Goal: Task Accomplishment & Management: Use online tool/utility

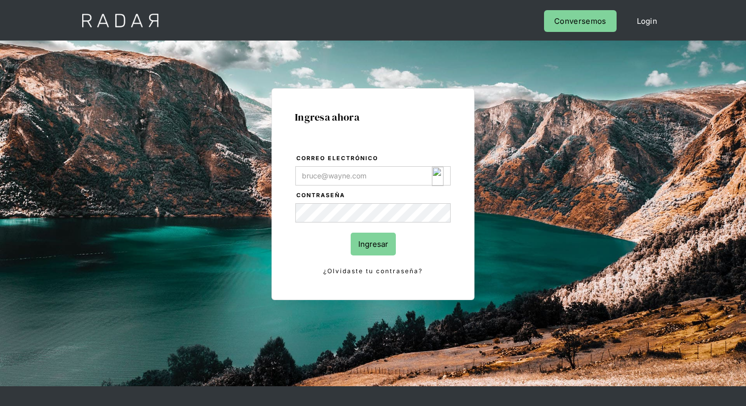
click at [438, 179] on img "Login Form" at bounding box center [438, 176] width 12 height 19
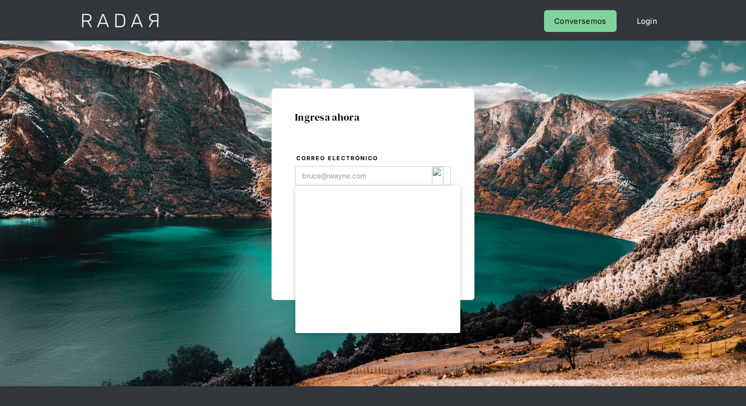
type input "[EMAIL_ADDRESS][DOMAIN_NAME]"
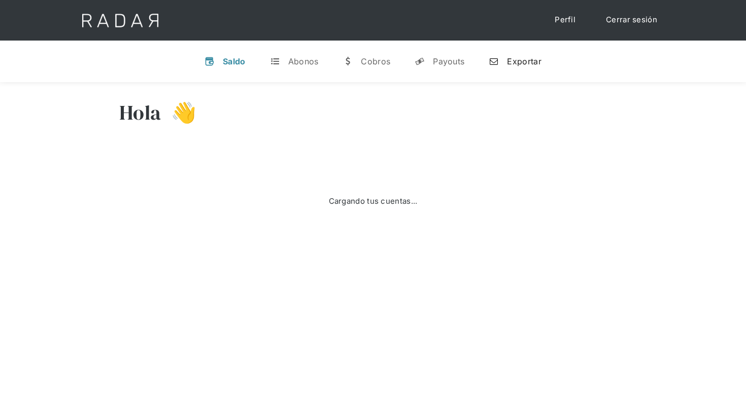
click at [517, 57] on div "Exportar" at bounding box center [524, 61] width 34 height 10
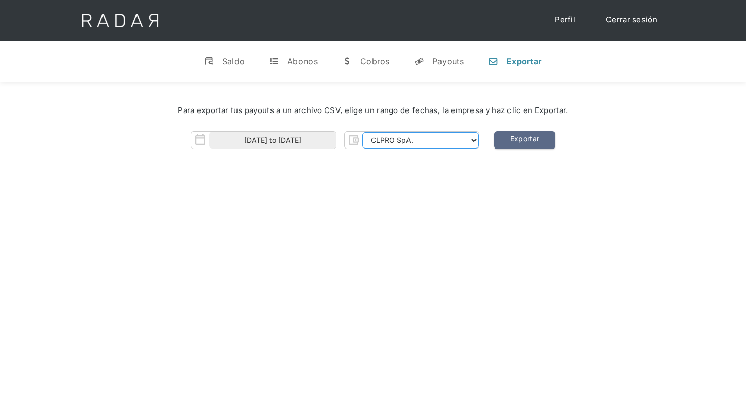
click at [402, 143] on select "CLPRO SpA. Coster SpA. Urigol SpA. Bysolutions SpA. Clmax SpA. Andes Payments S…" at bounding box center [420, 140] width 116 height 16
click at [363, 132] on select "CLPRO SpA. Coster SpA. Urigol SpA. Bysolutions SpA. Clmax SpA. Andes Payments S…" at bounding box center [420, 140] width 116 height 16
click at [523, 138] on link "Exportar" at bounding box center [524, 140] width 61 height 18
click at [430, 146] on select "CLPRO SpA. Coster SpA. Urigol SpA. Bysolutions SpA. Clmax SpA. Andes Payments S…" at bounding box center [420, 140] width 116 height 16
click at [363, 132] on select "CLPRO SpA. Coster SpA. Urigol SpA. Bysolutions SpA. Clmax SpA. Andes Payments S…" at bounding box center [420, 140] width 116 height 16
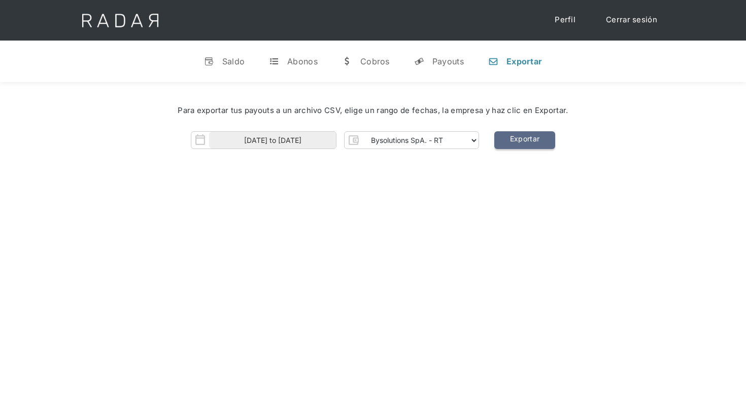
click at [526, 139] on link "Exportar" at bounding box center [524, 140] width 61 height 18
click at [517, 138] on link "Exportar" at bounding box center [524, 140] width 61 height 18
click at [428, 139] on select "CLPRO SpA. Coster SpA. Urigol SpA. Bysolutions SpA. Clmax SpA. Andes Payments S…" at bounding box center [420, 140] width 116 height 16
click at [363, 132] on select "CLPRO SpA. Coster SpA. Urigol SpA. Bysolutions SpA. Clmax SpA. Andes Payments S…" at bounding box center [420, 140] width 116 height 16
click at [527, 144] on link "Exportar" at bounding box center [524, 140] width 61 height 18
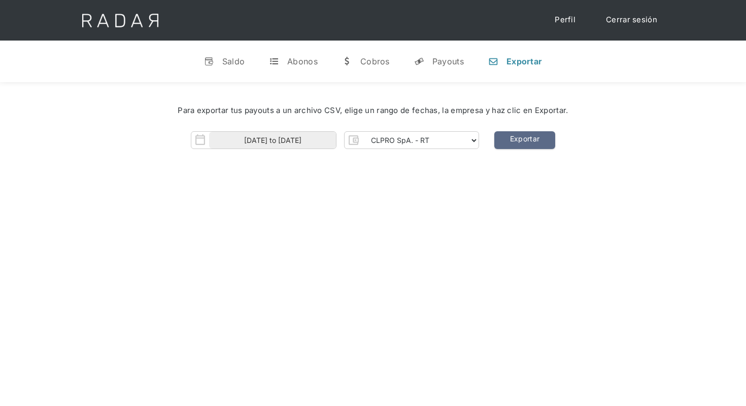
click at [448, 127] on div "Para exportar tus payouts a un archivo CSV, elige un rango de fechas, la empres…" at bounding box center [372, 111] width 715 height 42
click at [452, 138] on select "CLPRO SpA. Coster SpA. Urigol SpA. Bysolutions SpA. Clmax SpA. Andes Payments S…" at bounding box center [420, 140] width 116 height 16
click at [363, 132] on select "CLPRO SpA. Coster SpA. Urigol SpA. Bysolutions SpA. Clmax SpA. Andes Payments S…" at bounding box center [420, 140] width 116 height 16
click at [514, 139] on link "Exportar" at bounding box center [524, 140] width 61 height 18
click at [467, 139] on select "CLPRO SpA. Coster SpA. Urigol SpA. Bysolutions SpA. Clmax SpA. Andes Payments S…" at bounding box center [420, 140] width 116 height 16
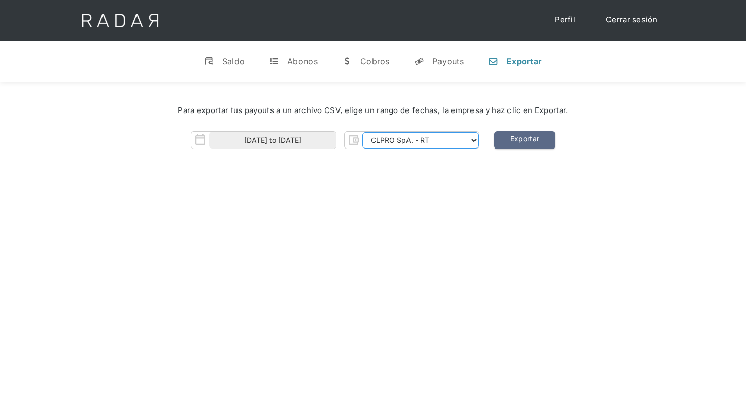
select select "urigol-rt"
click at [363, 132] on select "CLPRO SpA. Coster SpA. Urigol SpA. Bysolutions SpA. Clmax SpA. Andes Payments S…" at bounding box center [420, 140] width 116 height 16
click at [535, 141] on link "Exportar" at bounding box center [524, 140] width 61 height 18
